Goal: Information Seeking & Learning: Find specific fact

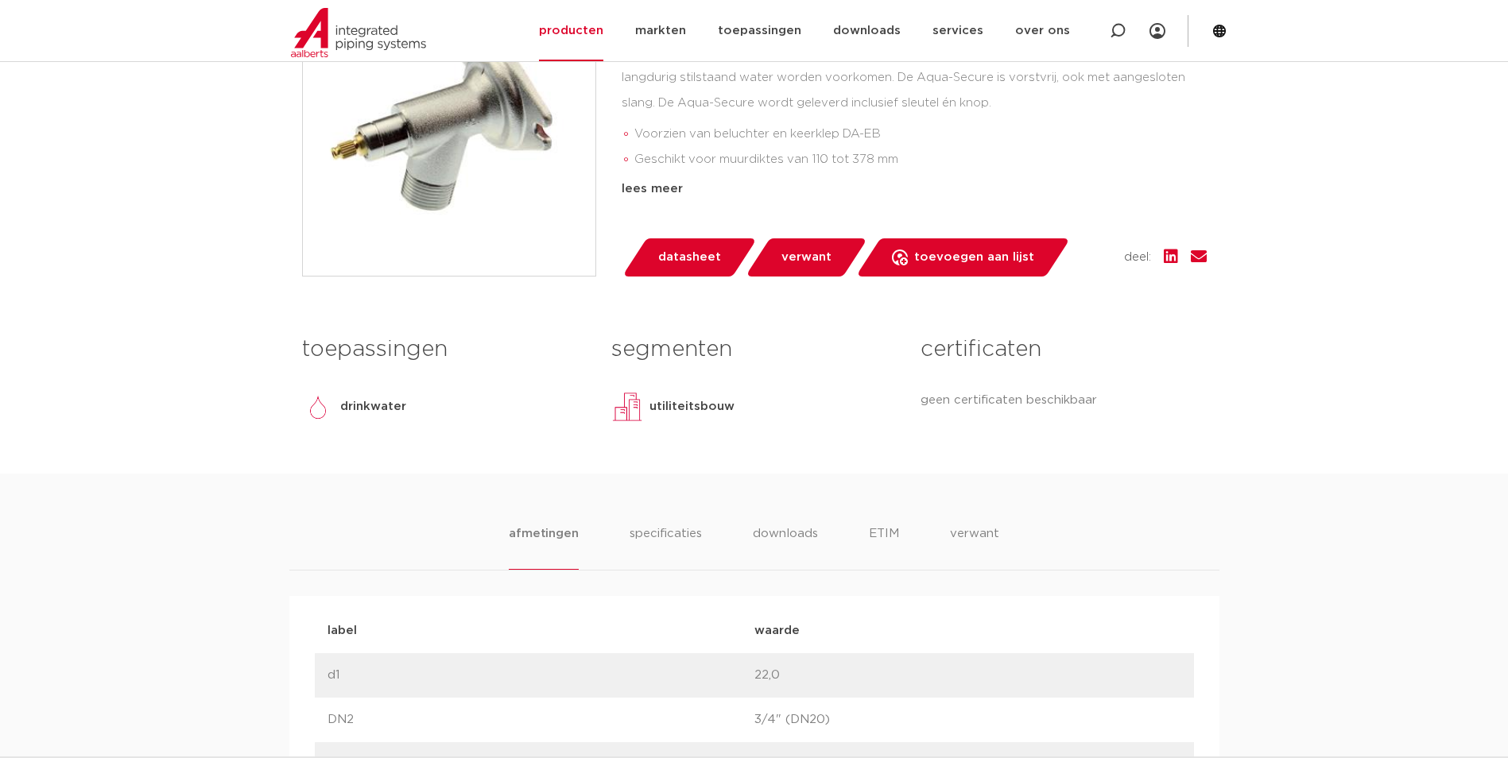
scroll to position [556, 0]
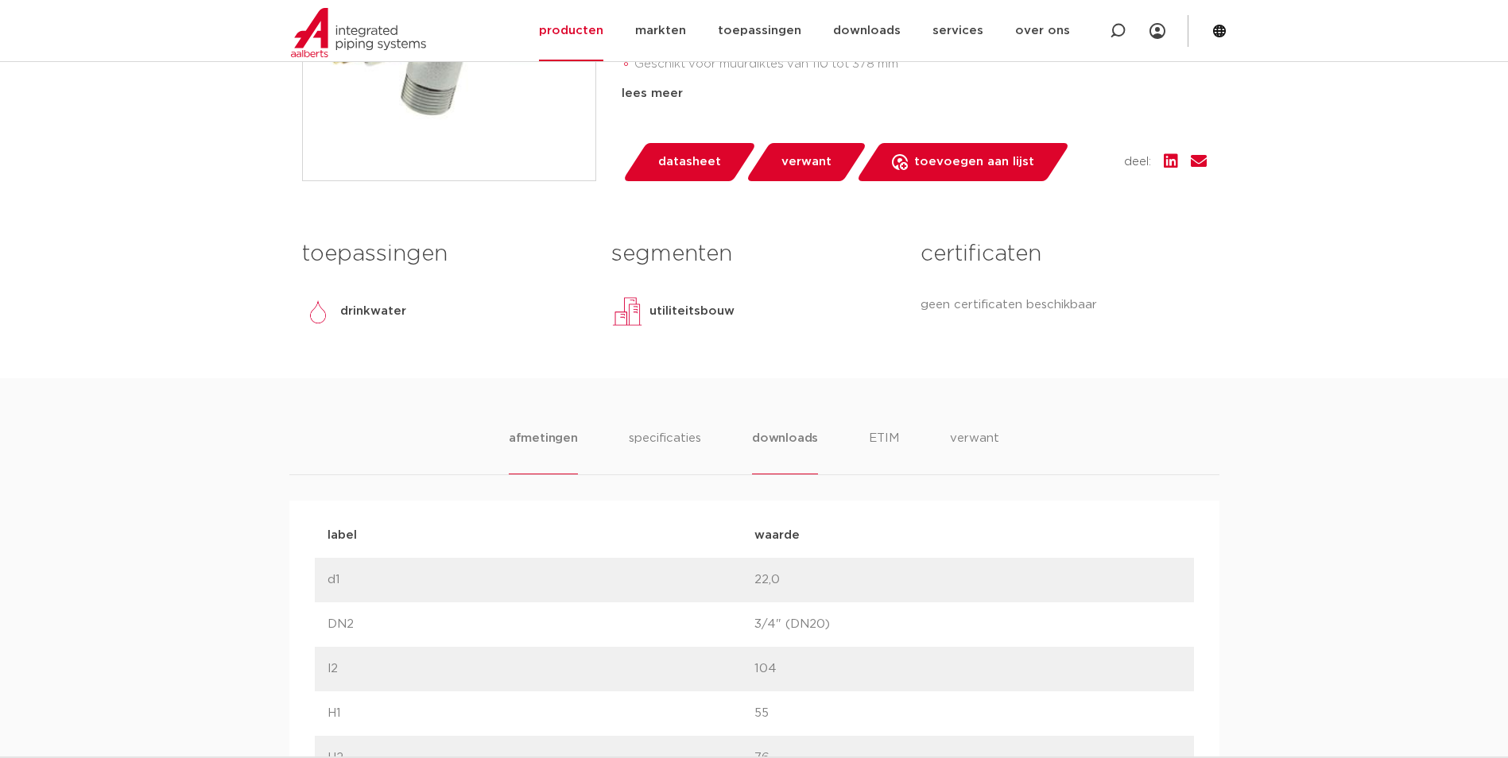
click at [787, 434] on li "downloads" at bounding box center [785, 451] width 66 height 45
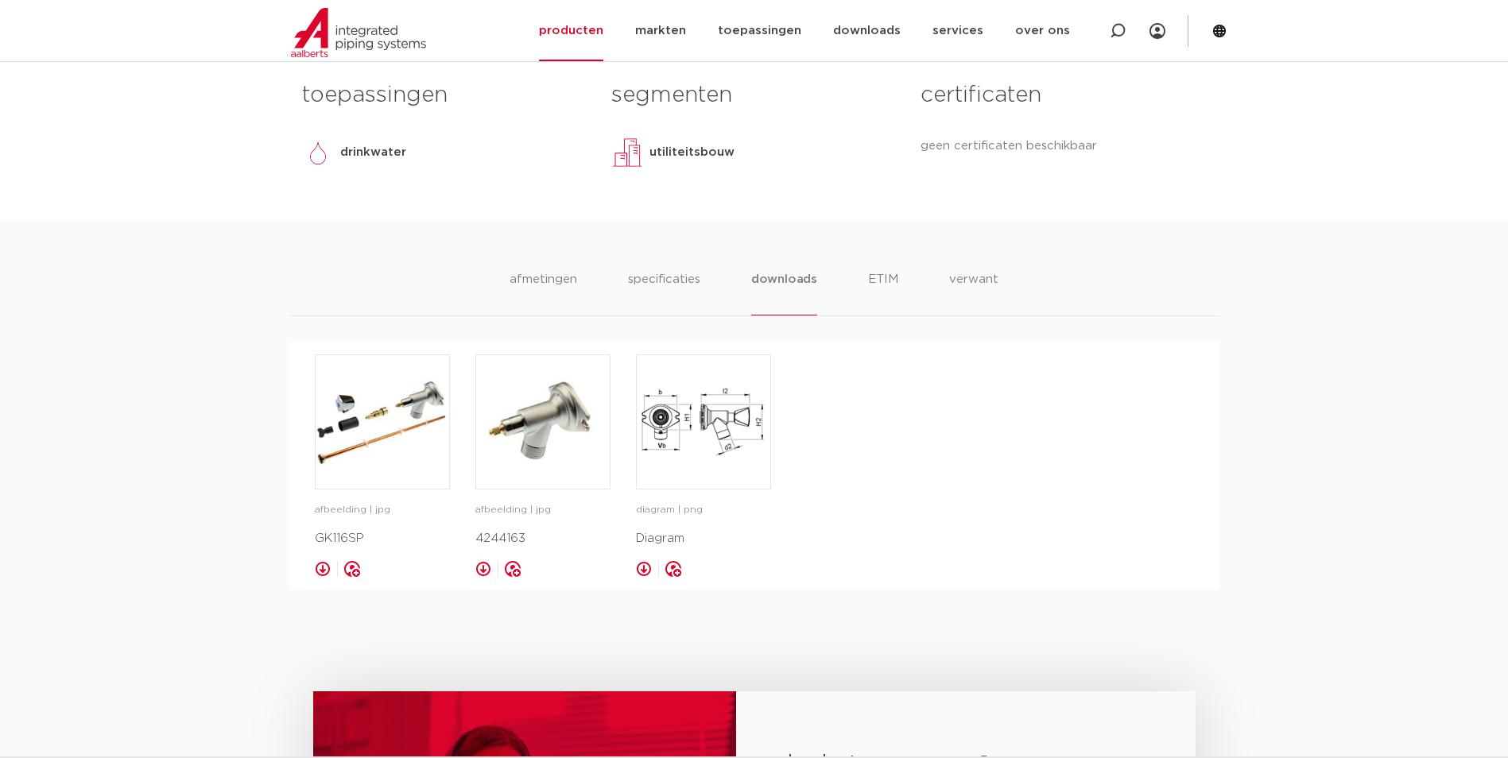
scroll to position [795, 0]
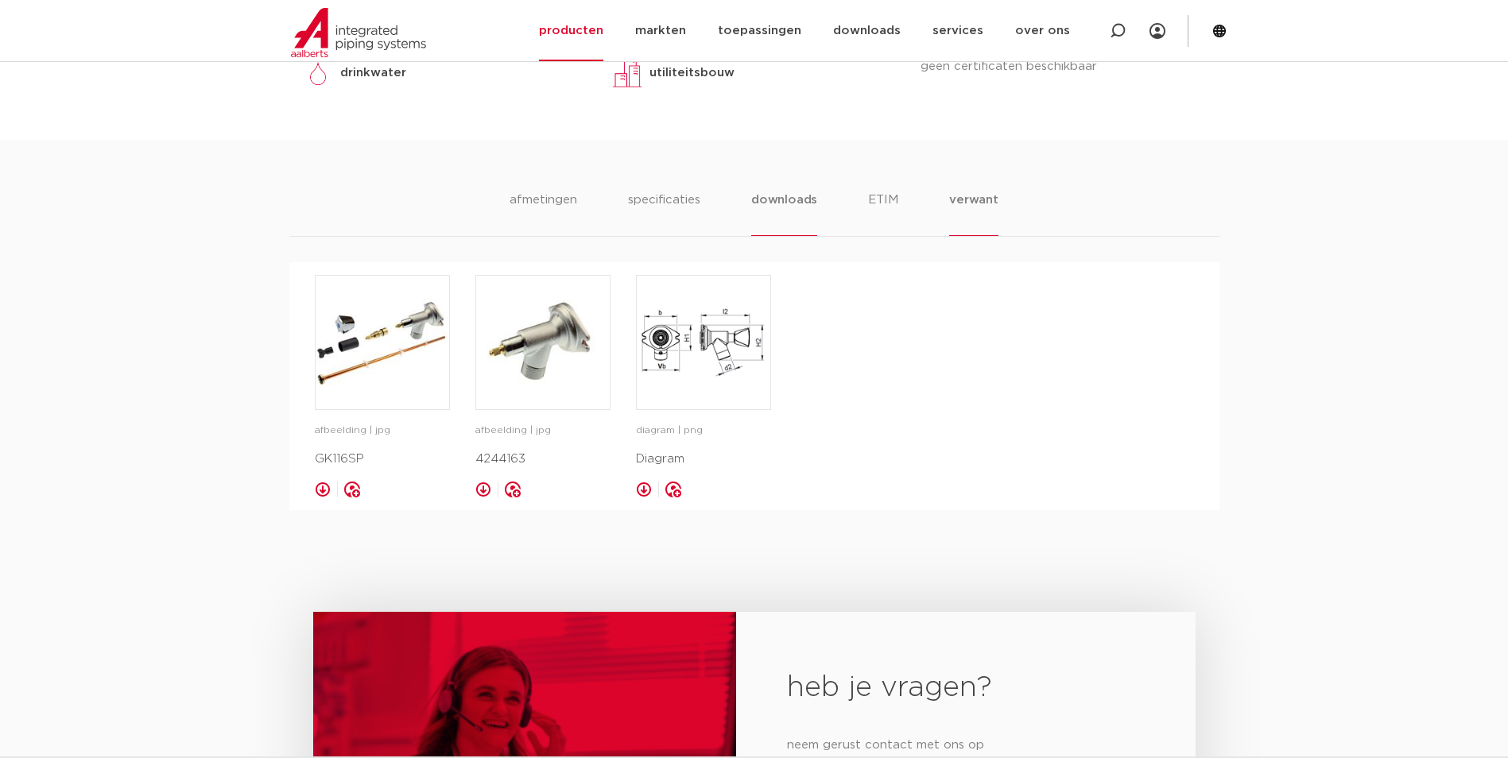
click at [966, 203] on li "verwant" at bounding box center [973, 213] width 49 height 45
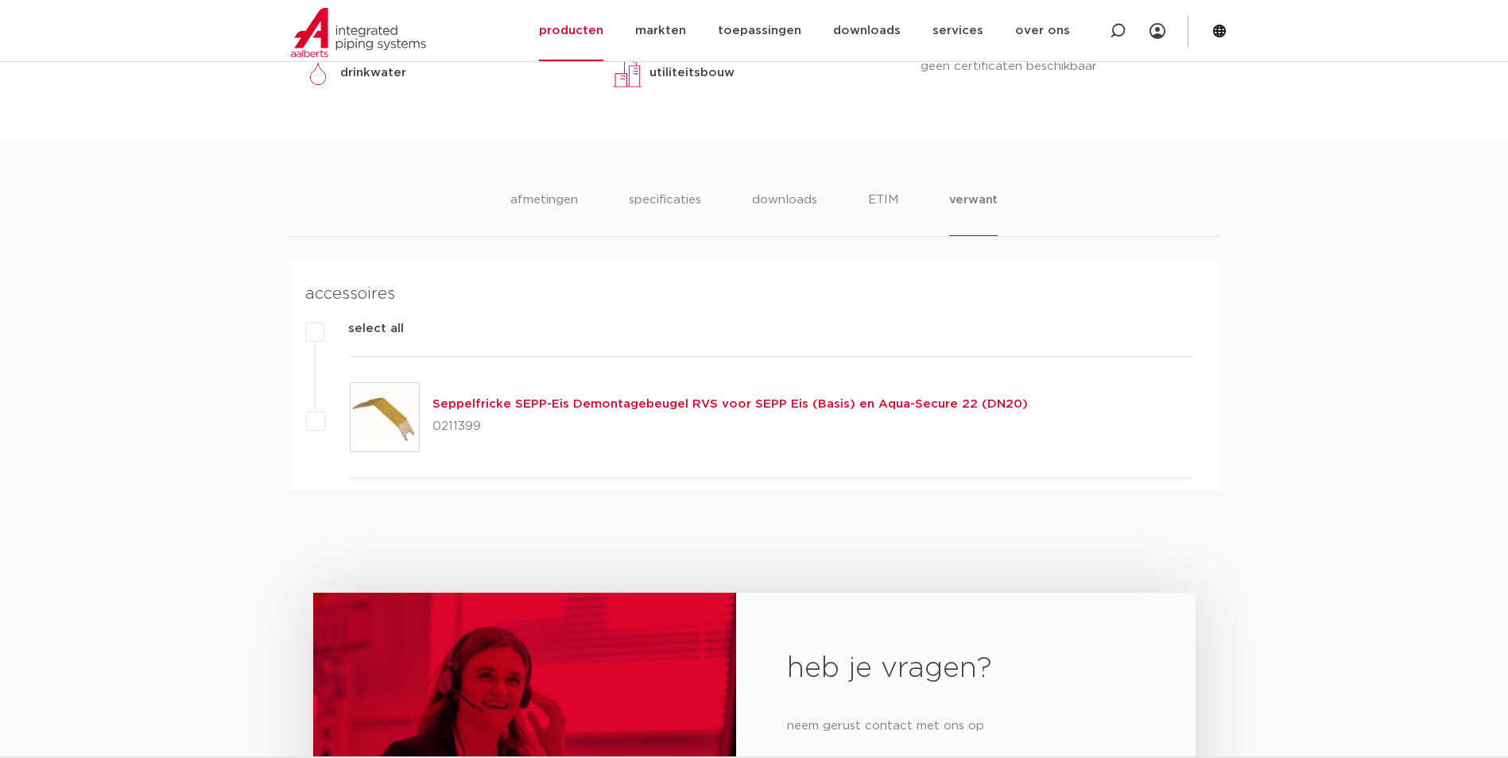
click at [638, 404] on link "Seppelfricke SEPP-Eis Demontagebeugel RVS voor SEPP Eis (Basis) en Aqua-Secure …" at bounding box center [729, 404] width 595 height 12
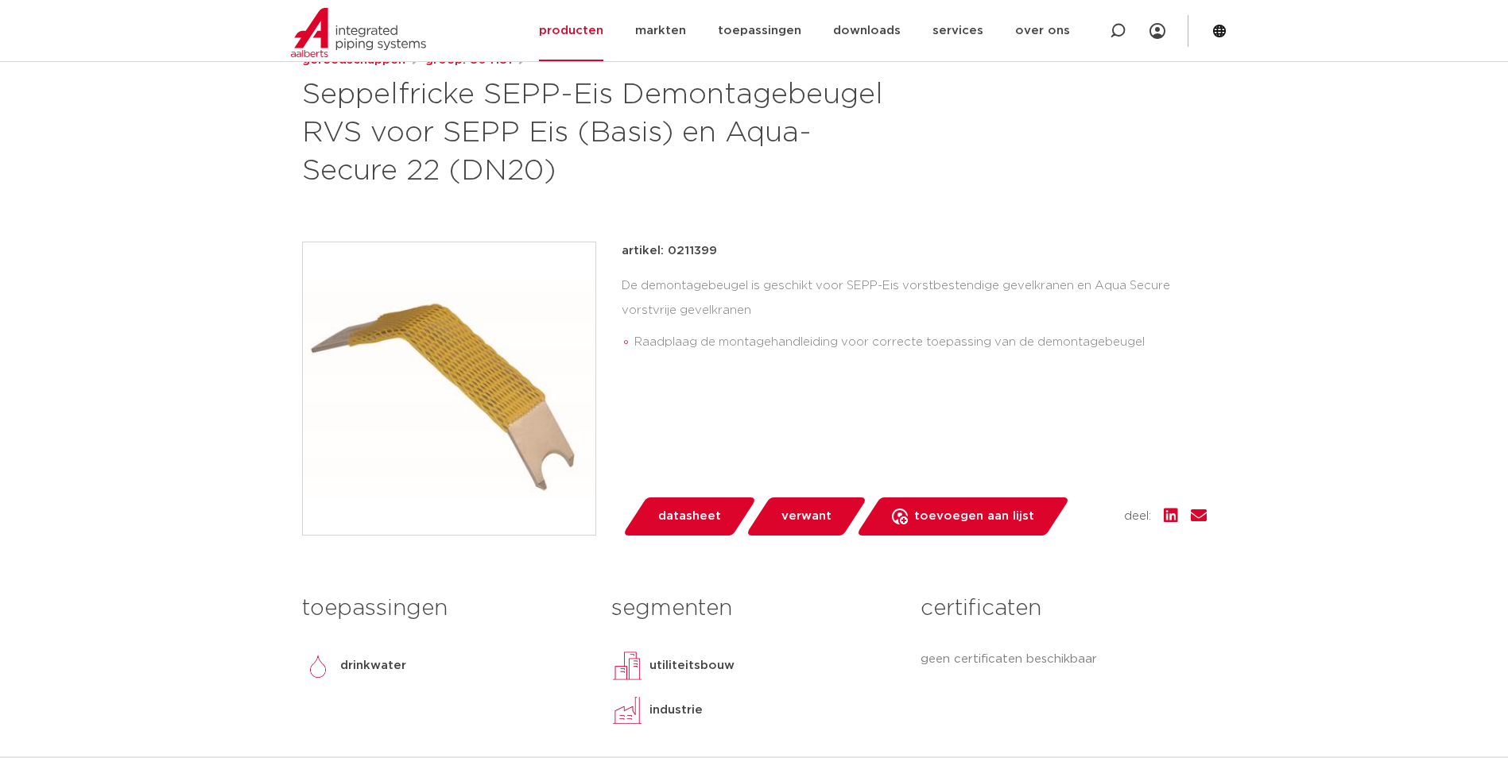
scroll to position [238, 0]
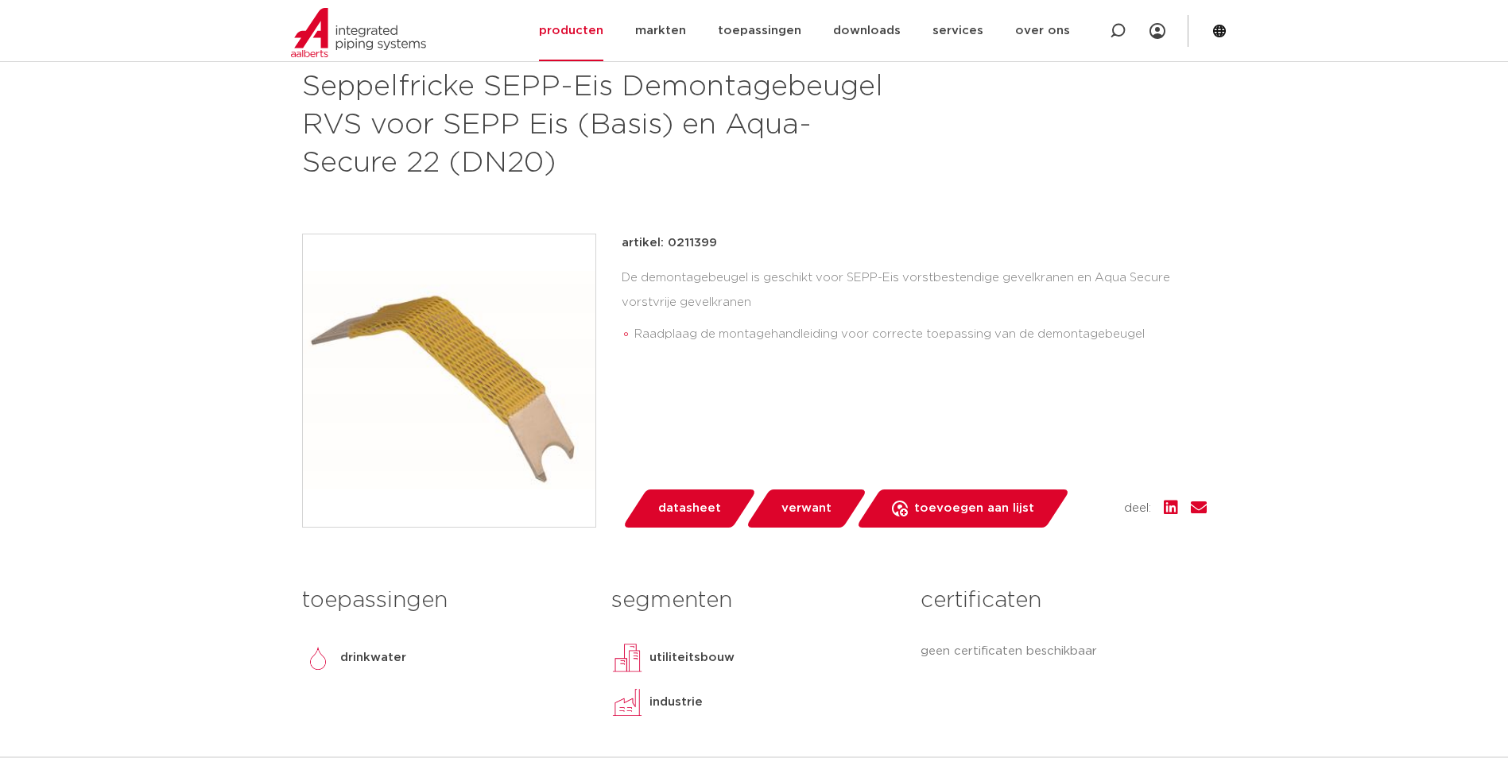
drag, startPoint x: 668, startPoint y: 240, endPoint x: 713, endPoint y: 242, distance: 45.3
click at [713, 242] on p "artikel: 0211399" at bounding box center [669, 243] width 95 height 19
drag, startPoint x: 713, startPoint y: 242, endPoint x: 690, endPoint y: 247, distance: 23.7
copy p "0211399"
